Goal: Task Accomplishment & Management: Use online tool/utility

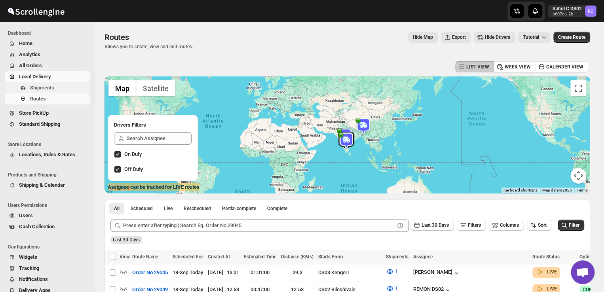
click at [47, 87] on span "Shipments" at bounding box center [42, 88] width 24 height 6
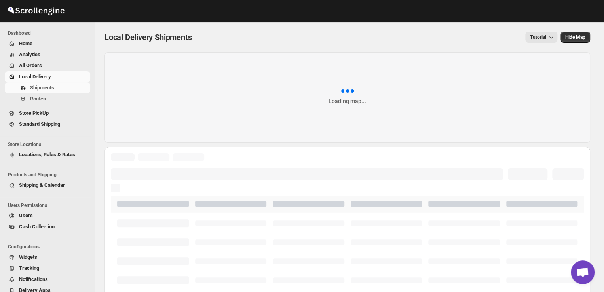
click at [47, 87] on span "Shipments" at bounding box center [42, 88] width 24 height 6
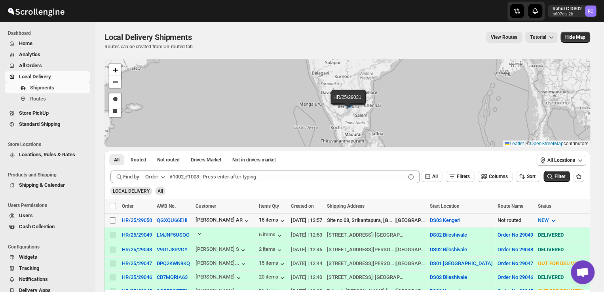
click at [111, 220] on input "Select shipment" at bounding box center [113, 220] width 6 height 6
checkbox input "true"
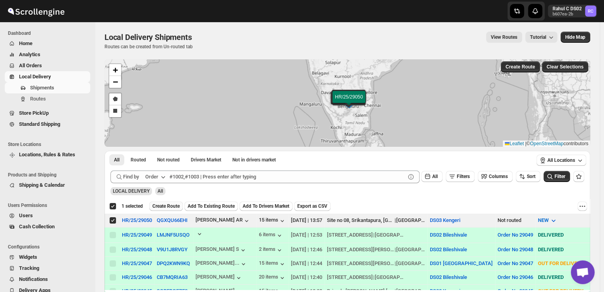
click at [165, 205] on span "Create Route" at bounding box center [165, 206] width 27 height 6
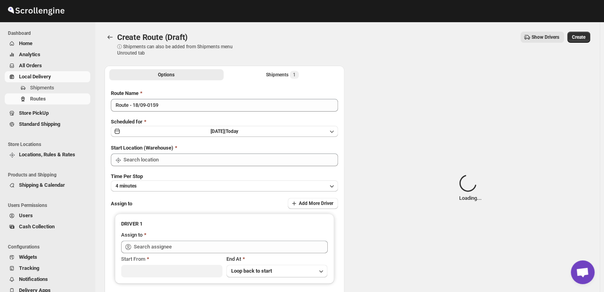
type input "DS03 Kengeri"
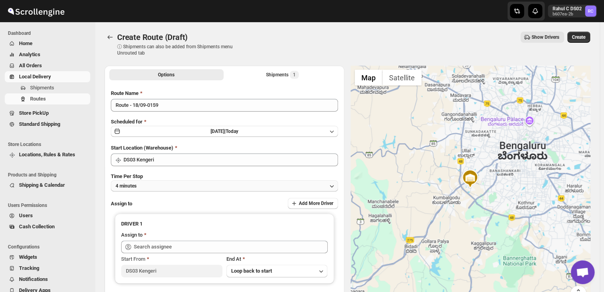
click at [156, 184] on button "4 minutes" at bounding box center [224, 185] width 227 height 11
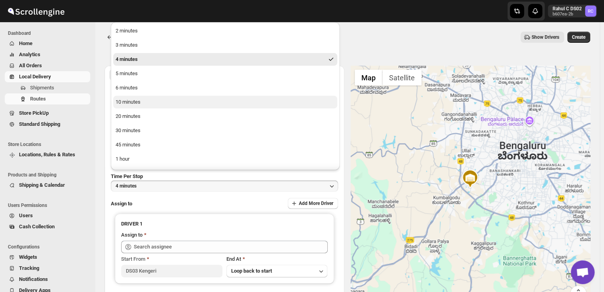
click at [122, 104] on div "10 minutes" at bounding box center [128, 102] width 25 height 8
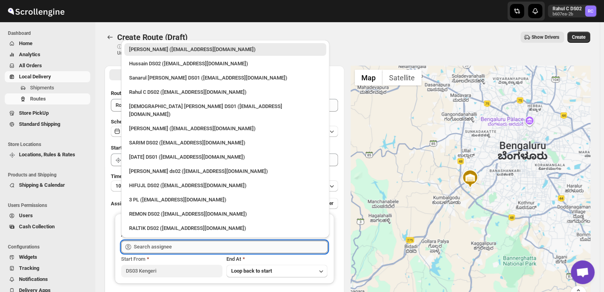
click at [195, 249] on input "text" at bounding box center [231, 247] width 194 height 13
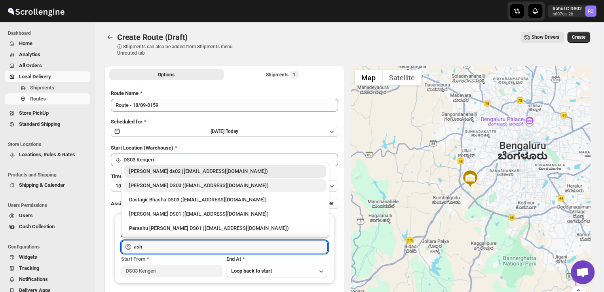
click at [152, 187] on div "[PERSON_NAME] DS03 ([EMAIL_ADDRESS][DOMAIN_NAME])" at bounding box center [225, 186] width 192 height 8
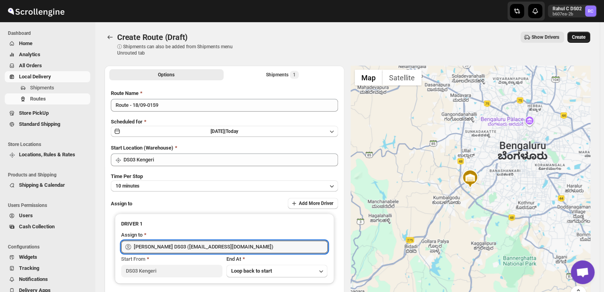
type input "[PERSON_NAME] DS03 ([EMAIL_ADDRESS][DOMAIN_NAME])"
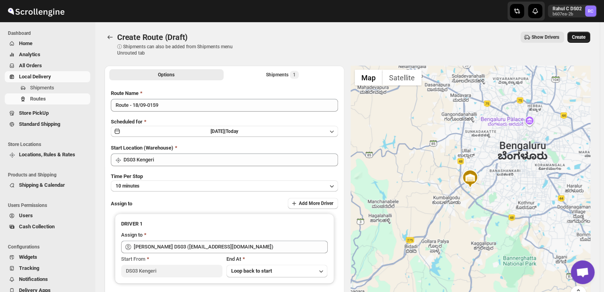
click at [582, 38] on span "Create" at bounding box center [578, 37] width 13 height 6
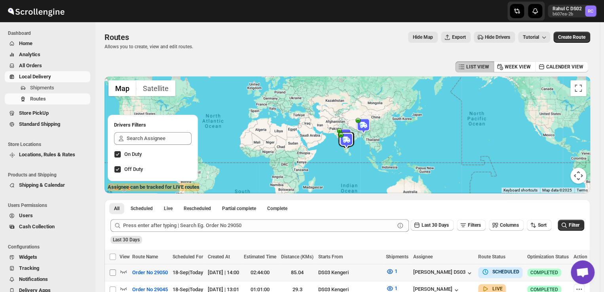
click at [113, 273] on input "Select route" at bounding box center [113, 272] width 6 height 6
checkbox input "true"
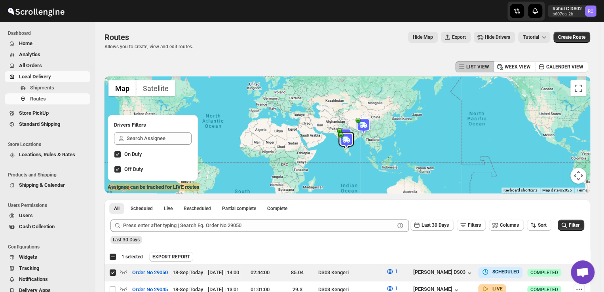
drag, startPoint x: 113, startPoint y: 273, endPoint x: 222, endPoint y: 243, distance: 113.7
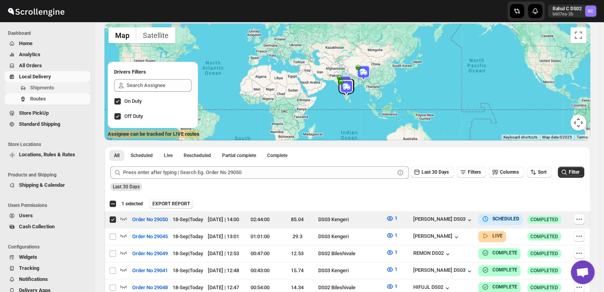
click at [57, 87] on span "Shipments" at bounding box center [59, 88] width 59 height 8
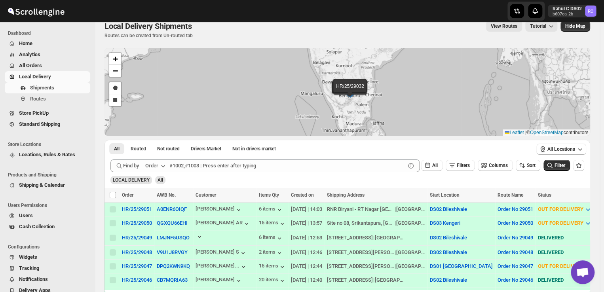
scroll to position [11, 0]
click at [44, 99] on span "Routes" at bounding box center [38, 99] width 16 height 6
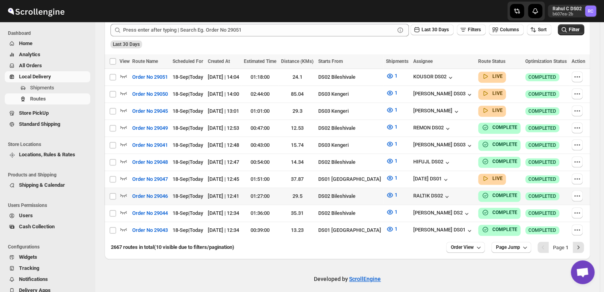
scroll to position [195, 0]
click at [582, 244] on icon "Next" at bounding box center [578, 248] width 8 height 8
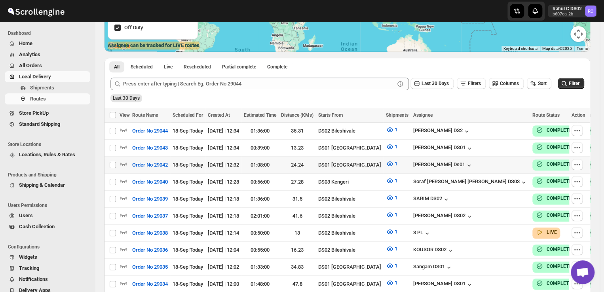
scroll to position [146, 0]
